Goal: Navigation & Orientation: Find specific page/section

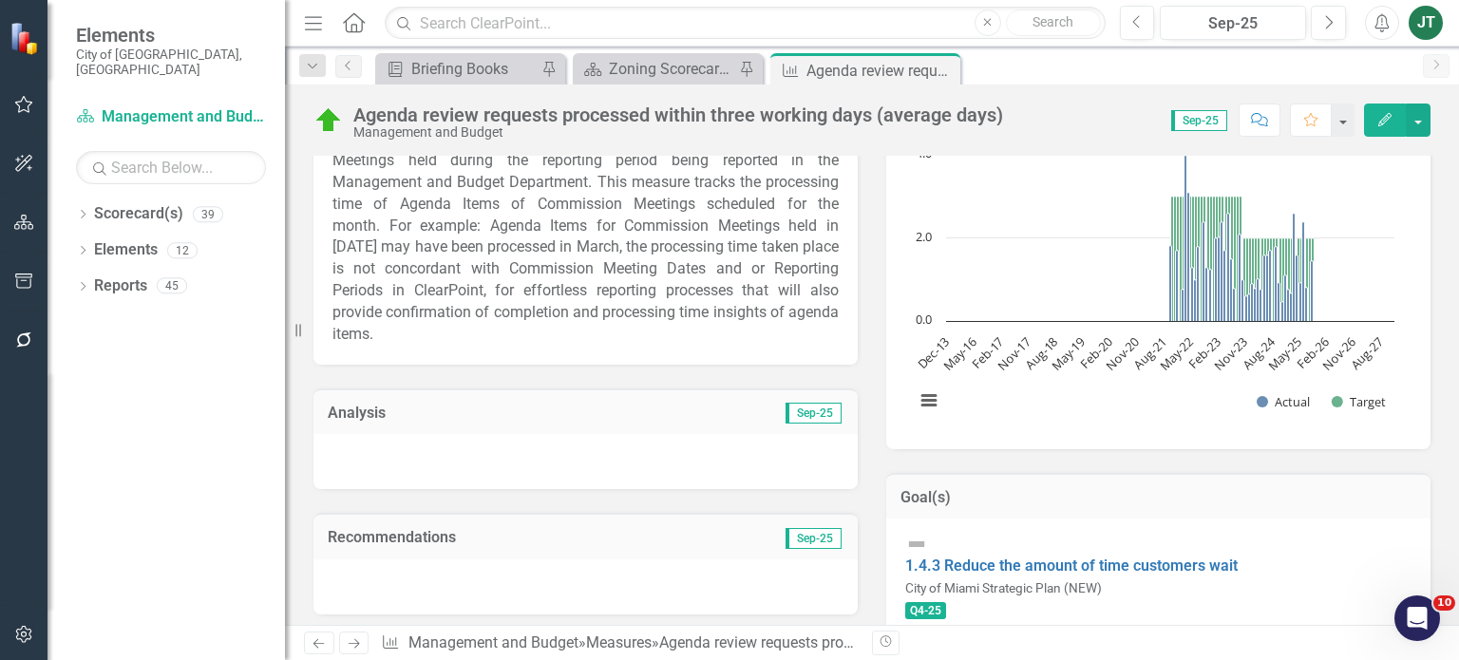
scroll to position [285, 0]
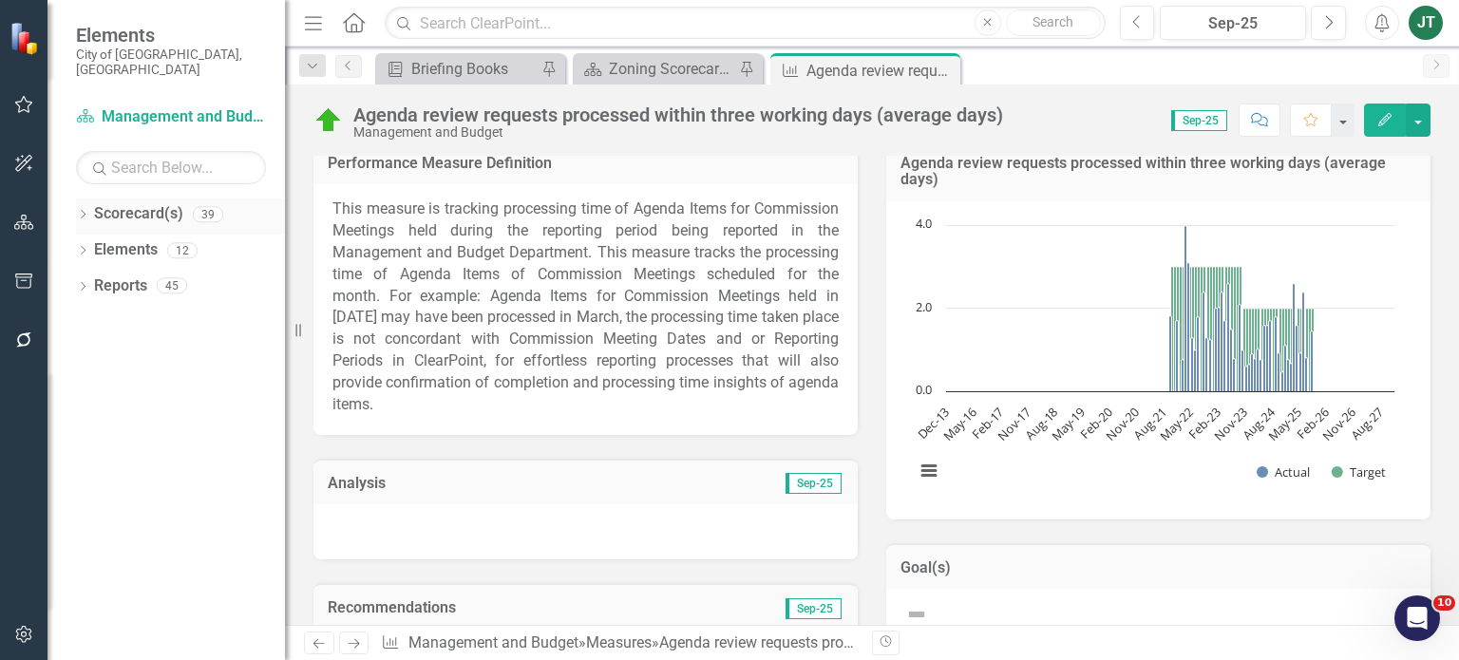
click at [83, 210] on icon at bounding box center [83, 214] width 5 height 9
drag, startPoint x: 95, startPoint y: 269, endPoint x: 185, endPoint y: 295, distance: 93.8
click at [71, 279] on icon "Dropdown" at bounding box center [64, 284] width 14 height 11
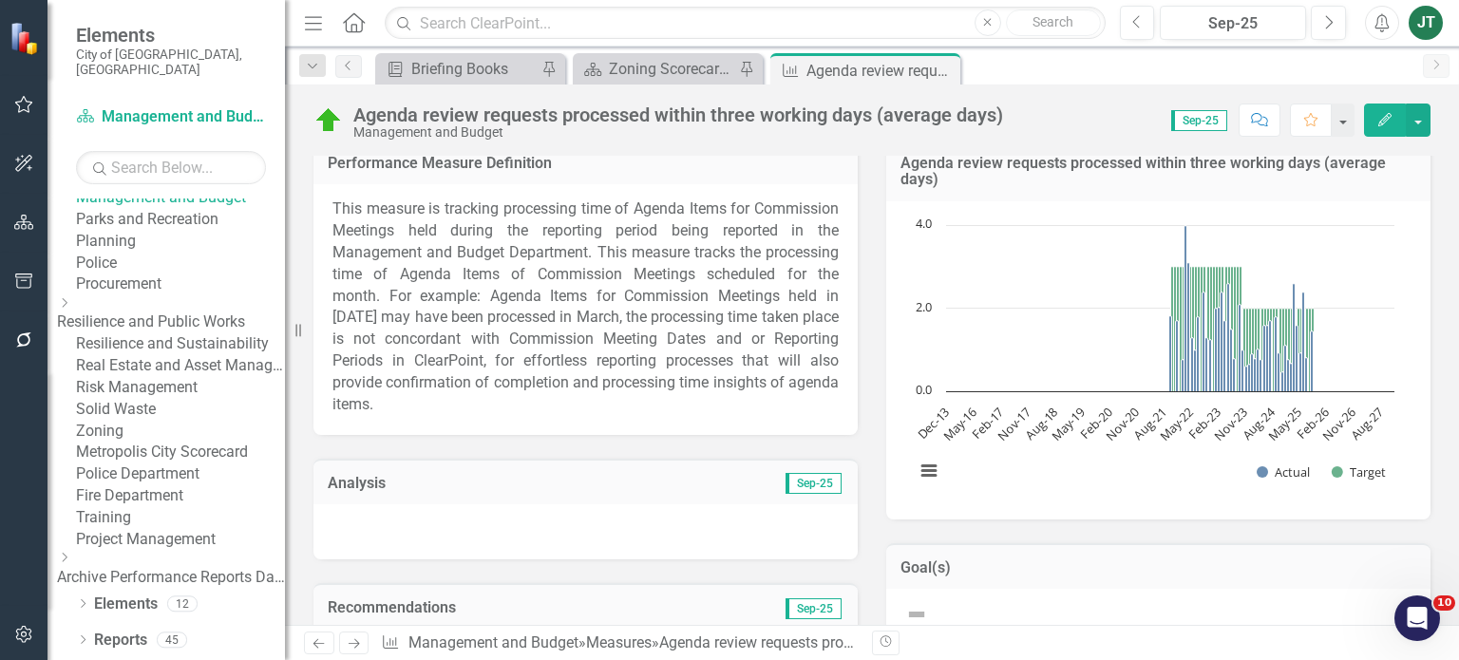
scroll to position [570, 0]
click at [177, 209] on link "Management and Budget" at bounding box center [180, 198] width 209 height 22
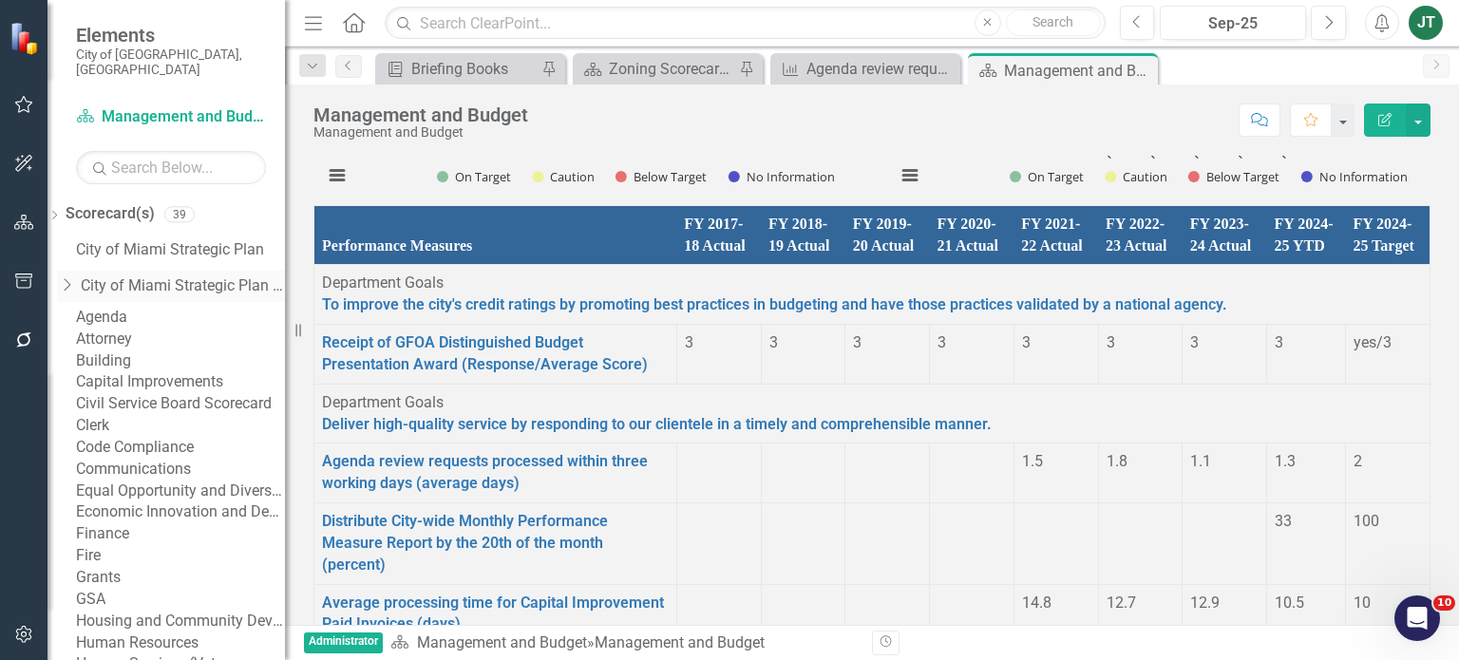
click at [76, 277] on icon "Dropdown" at bounding box center [66, 284] width 19 height 15
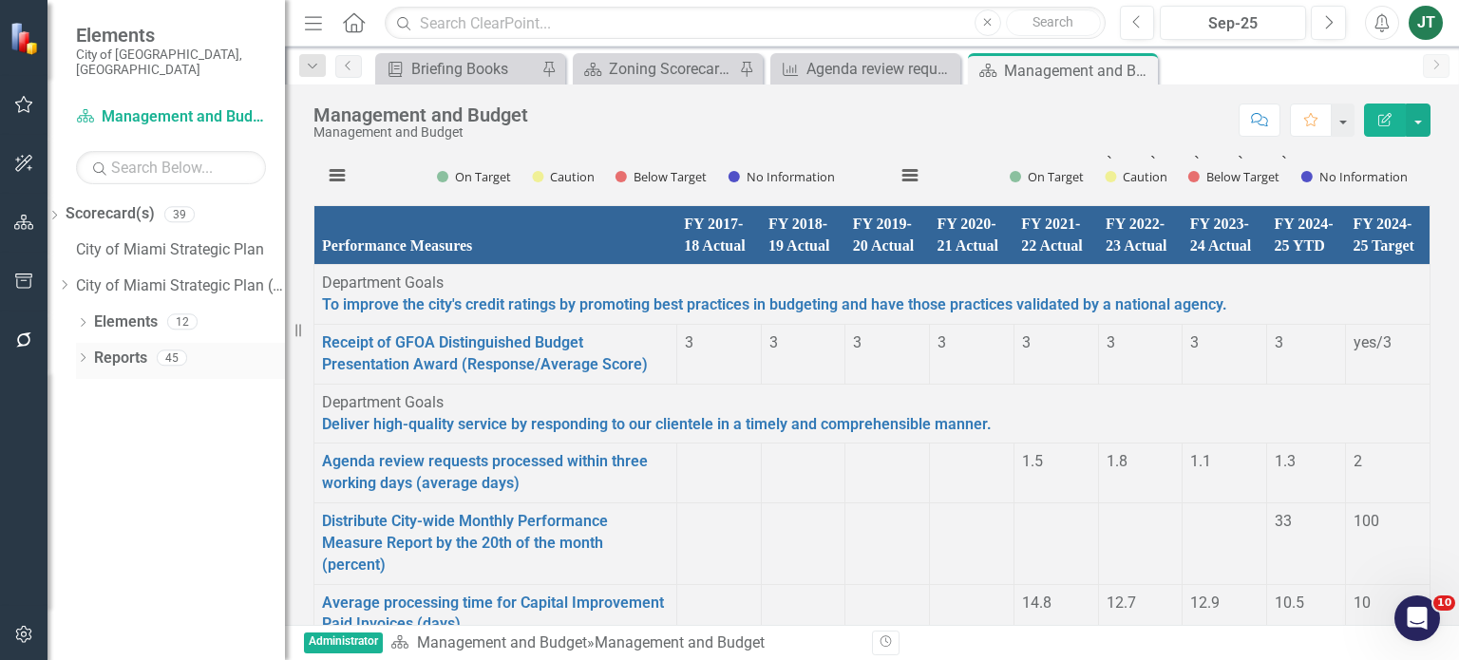
click at [127, 348] on link "Reports" at bounding box center [120, 359] width 53 height 22
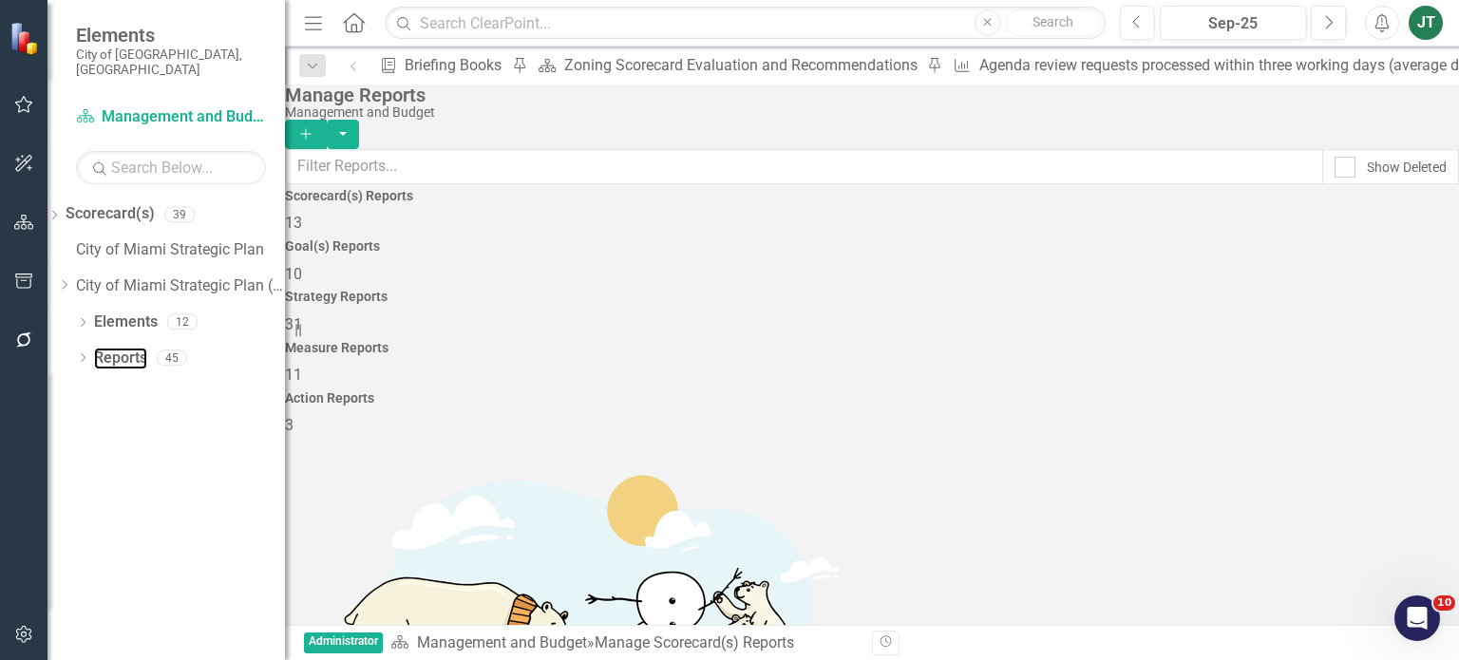
scroll to position [285, 0]
click at [118, 312] on link "Elements" at bounding box center [126, 323] width 64 height 22
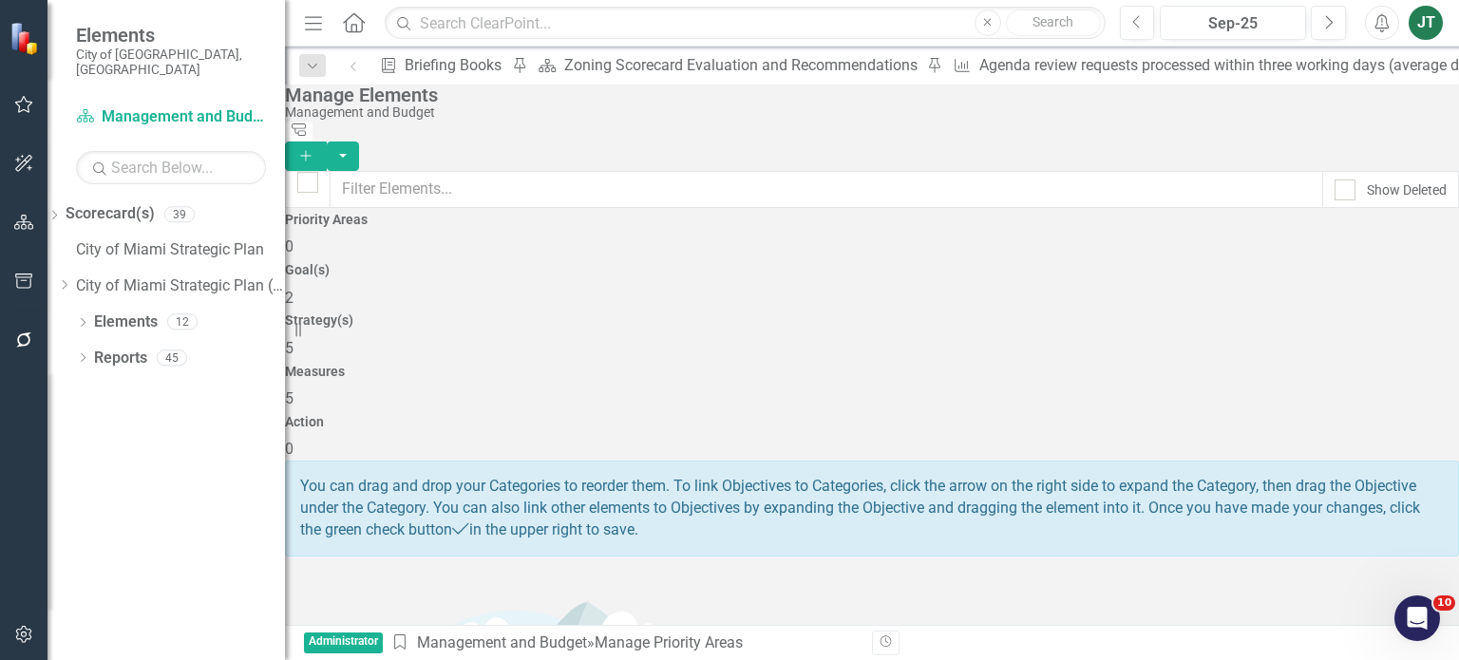
click at [939, 314] on div "Strategy(s) 5" at bounding box center [872, 337] width 1174 height 46
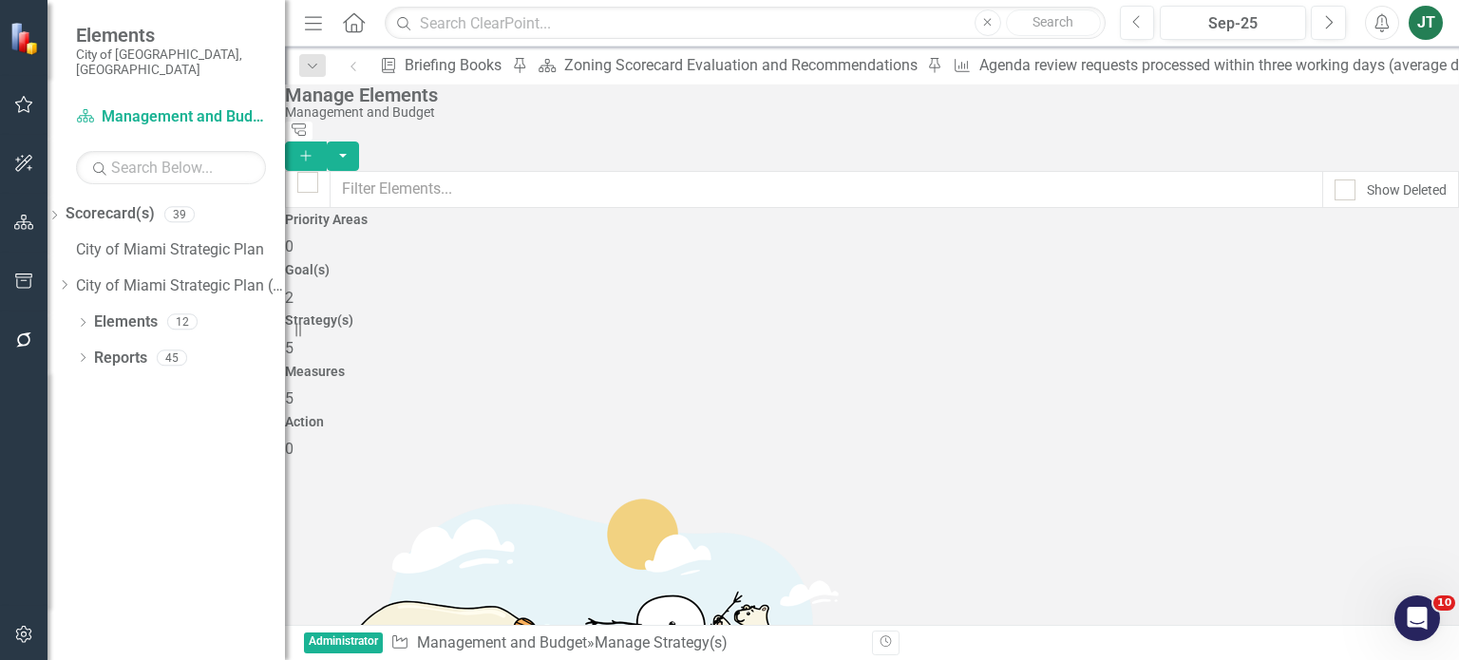
scroll to position [15, 0]
